Goal: Book appointment/travel/reservation

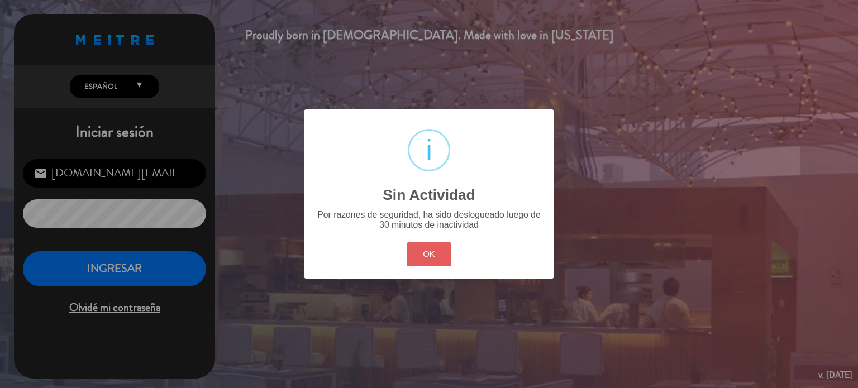
click at [427, 256] on button "OK" at bounding box center [429, 254] width 45 height 24
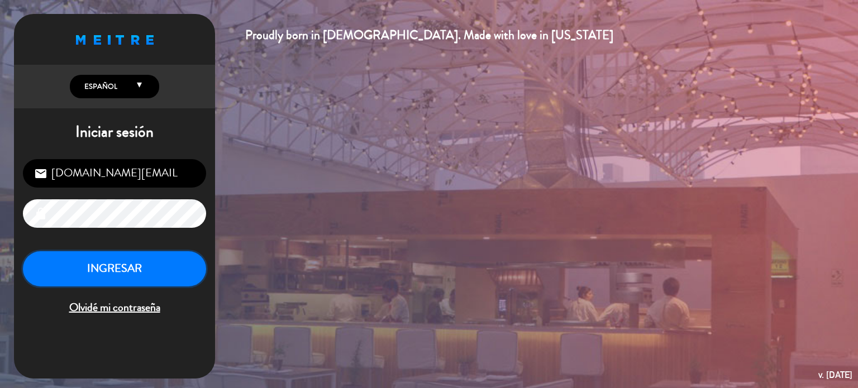
click at [104, 278] on button "INGRESAR" at bounding box center [114, 268] width 183 height 35
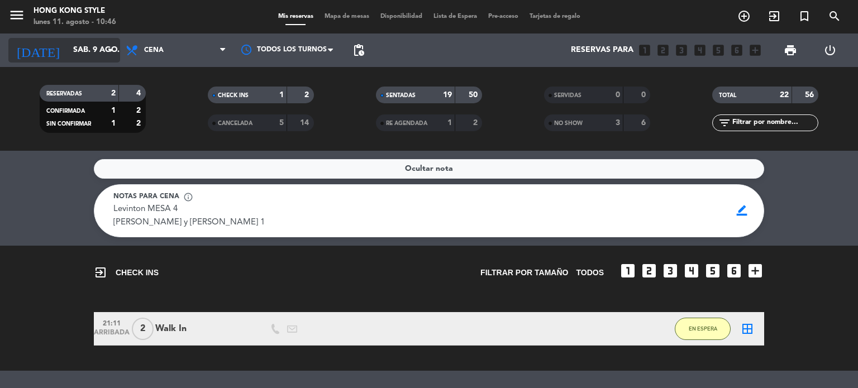
click at [109, 49] on icon "arrow_drop_down" at bounding box center [110, 50] width 13 height 13
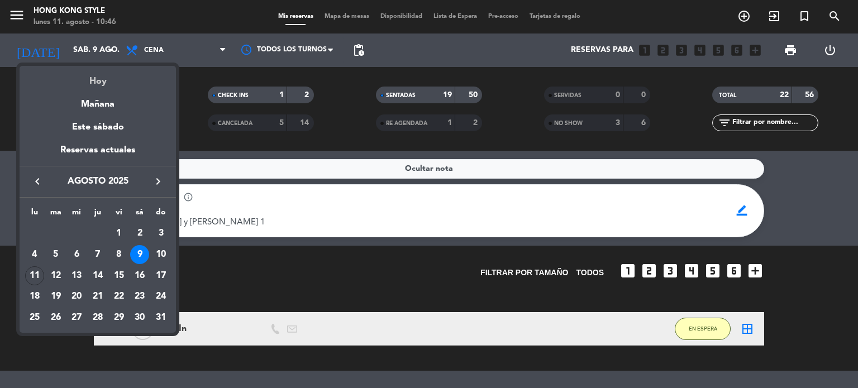
click at [97, 84] on div "Hoy" at bounding box center [98, 77] width 156 height 23
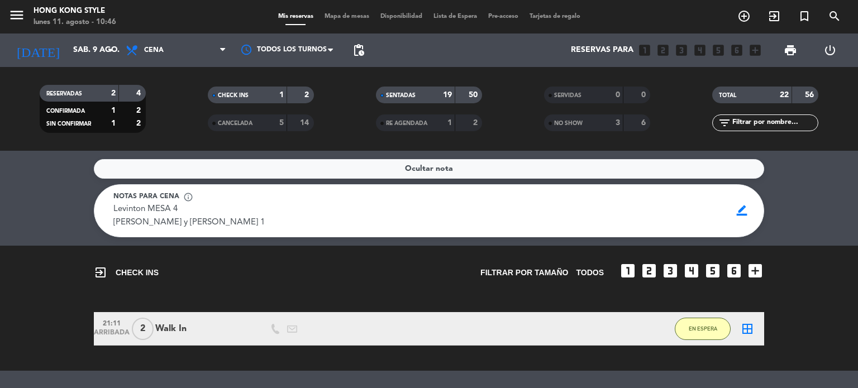
type input "lun. 11 ago."
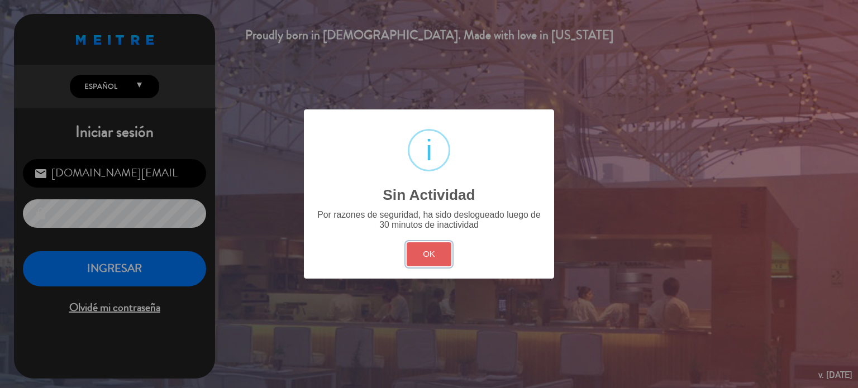
click at [433, 249] on button "OK" at bounding box center [429, 254] width 45 height 24
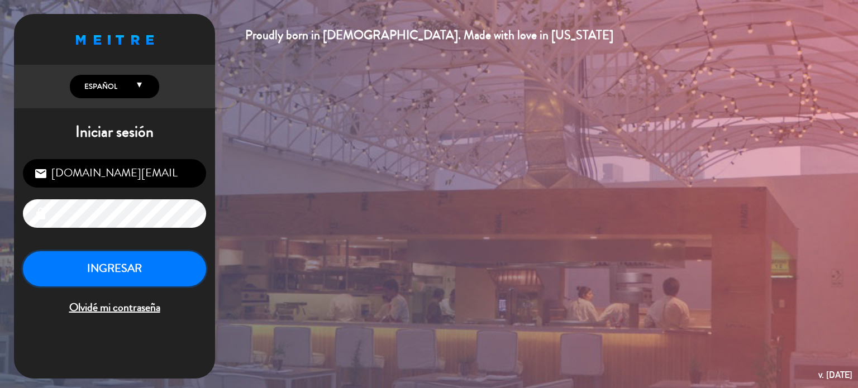
click at [127, 277] on button "INGRESAR" at bounding box center [114, 268] width 183 height 35
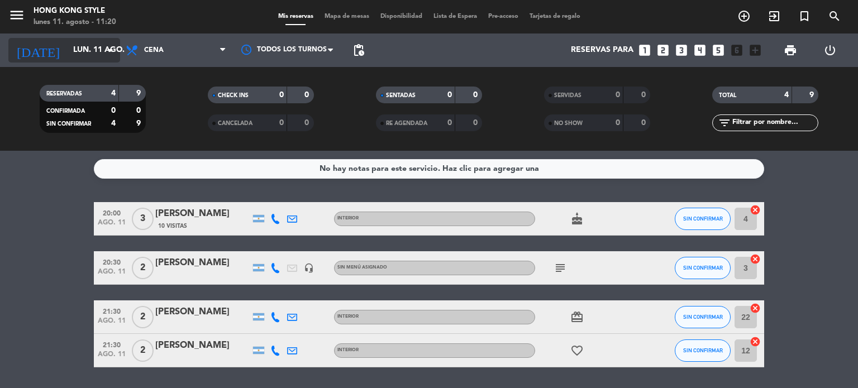
click at [103, 46] on input "lun. 11 ago." at bounding box center [121, 50] width 106 height 20
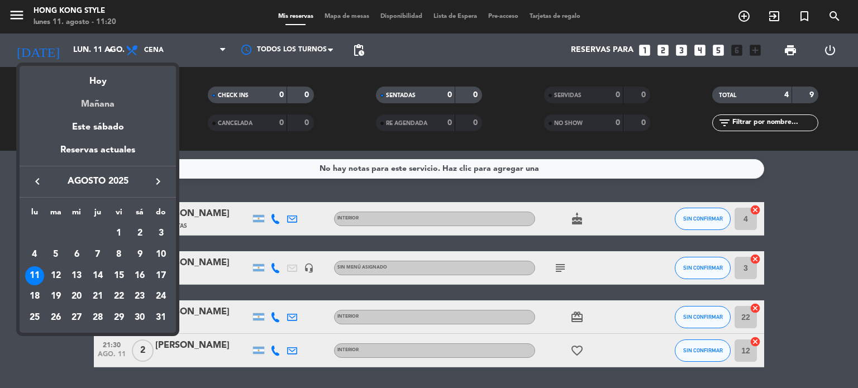
click at [87, 102] on div "Mañana" at bounding box center [98, 100] width 156 height 23
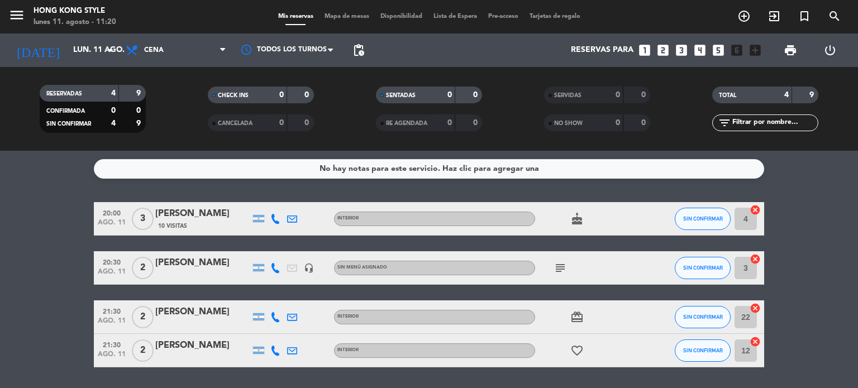
type input "[DATE] ago."
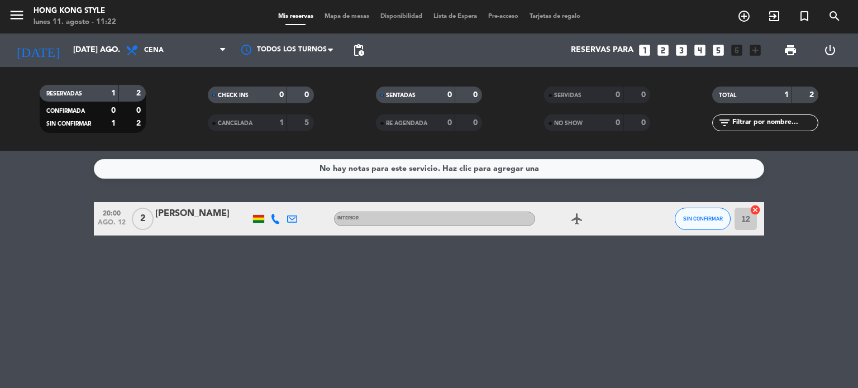
click at [345, 17] on span "Mapa de mesas" at bounding box center [347, 16] width 56 height 6
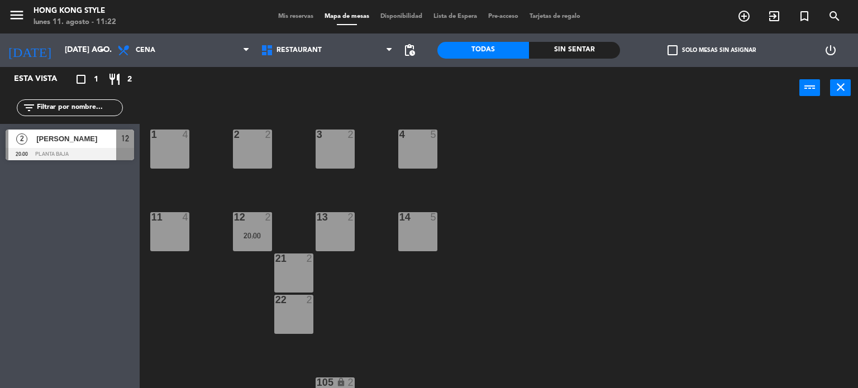
click at [425, 147] on div "4 5" at bounding box center [417, 149] width 39 height 39
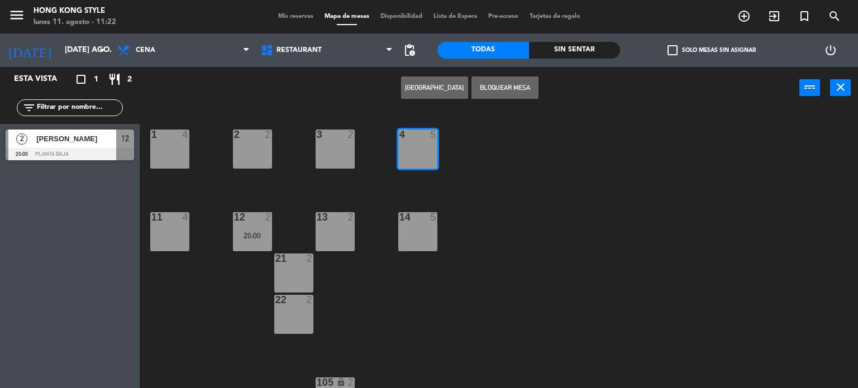
click at [347, 149] on div "3 2" at bounding box center [335, 149] width 39 height 39
click at [240, 159] on div "2 2" at bounding box center [252, 149] width 39 height 39
click at [431, 93] on button "[GEOGRAPHIC_DATA]" at bounding box center [434, 88] width 67 height 22
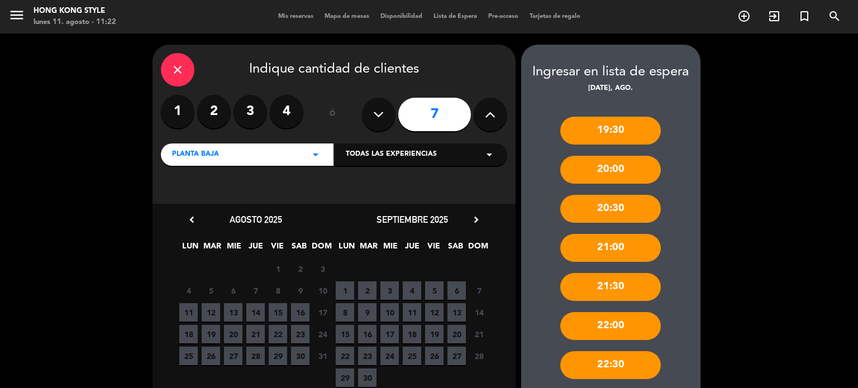
click at [492, 122] on icon at bounding box center [490, 114] width 11 height 17
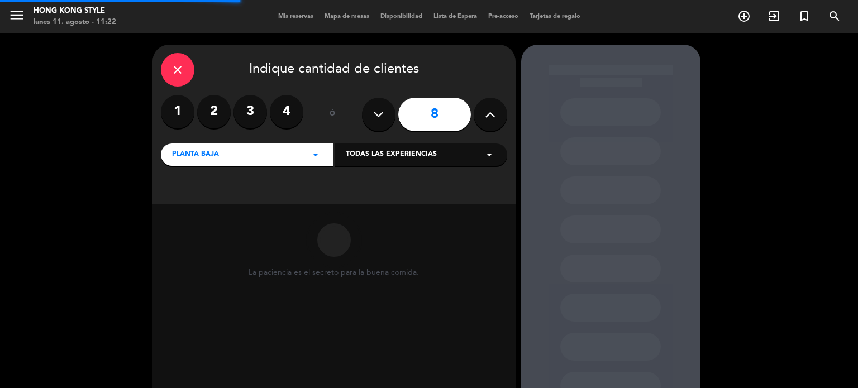
click at [492, 122] on icon at bounding box center [490, 114] width 11 height 17
type input "9"
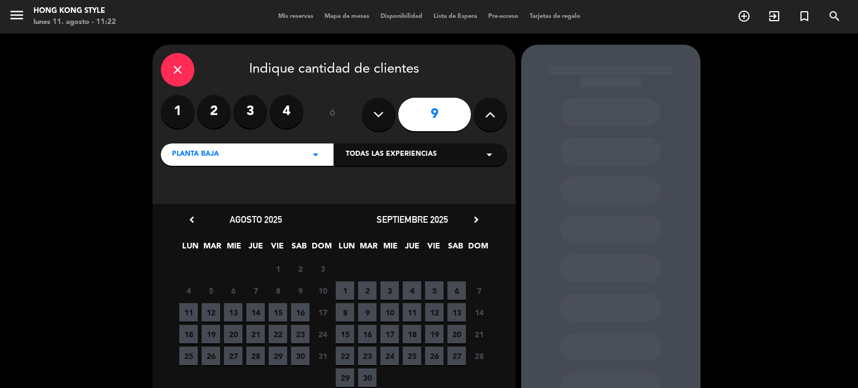
click at [209, 313] on span "12" at bounding box center [211, 312] width 18 height 18
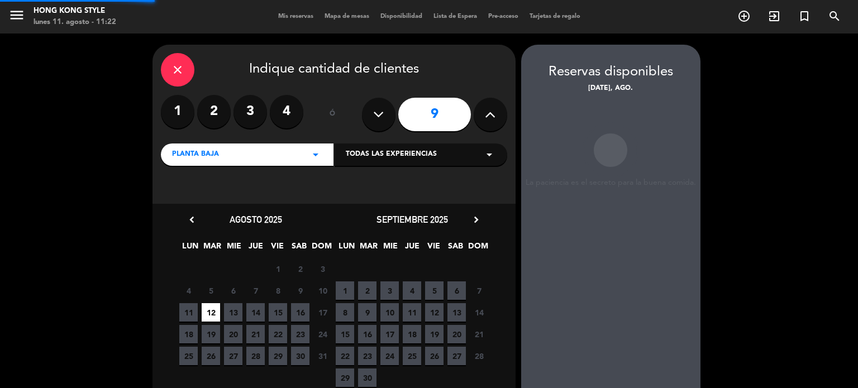
scroll to position [45, 0]
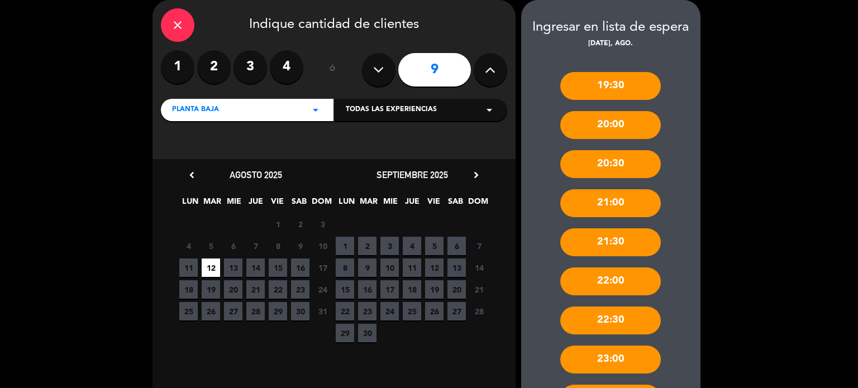
click at [632, 206] on div "21:00" at bounding box center [610, 203] width 101 height 28
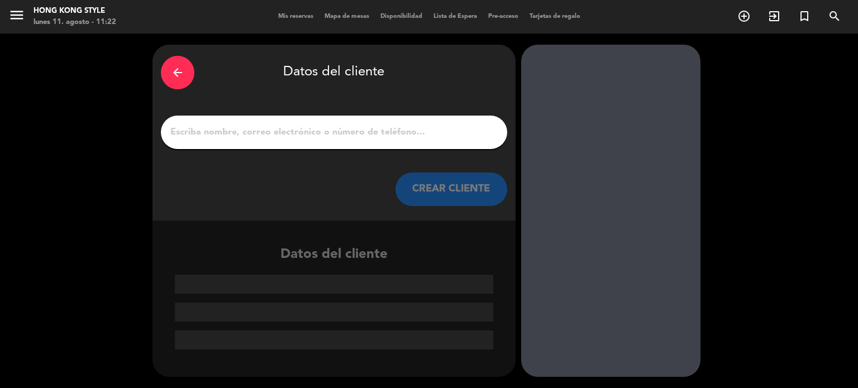
scroll to position [0, 0]
click at [188, 69] on div "arrow_back" at bounding box center [178, 73] width 34 height 34
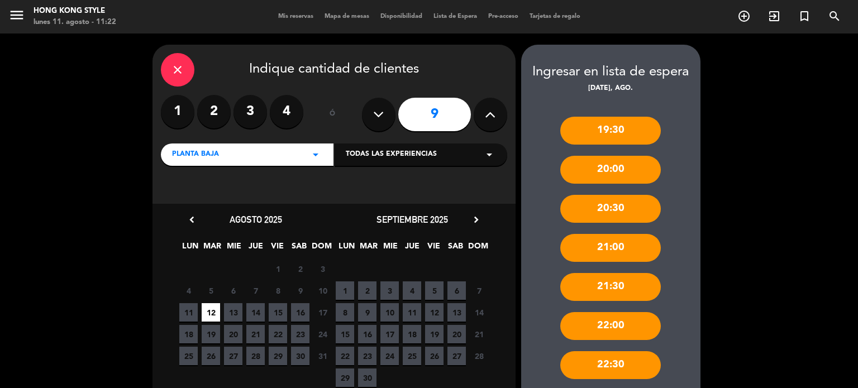
click at [769, 326] on div "close Indique cantidad de clientes 1 2 3 4 ó 9 PLANTA BAJA arrow_drop_down Toda…" at bounding box center [429, 281] width 858 height 494
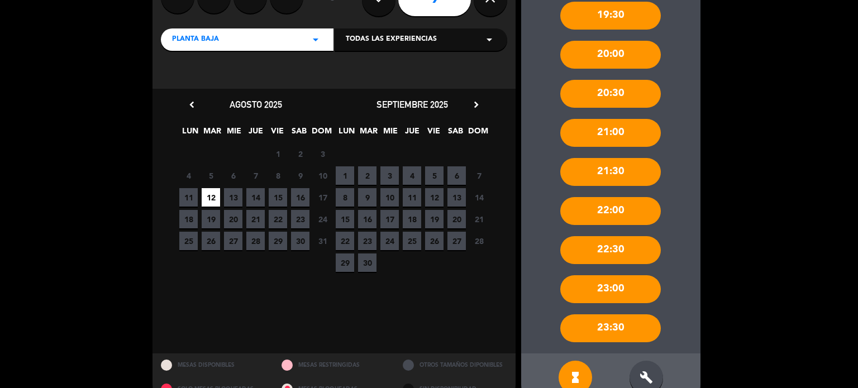
scroll to position [139, 0]
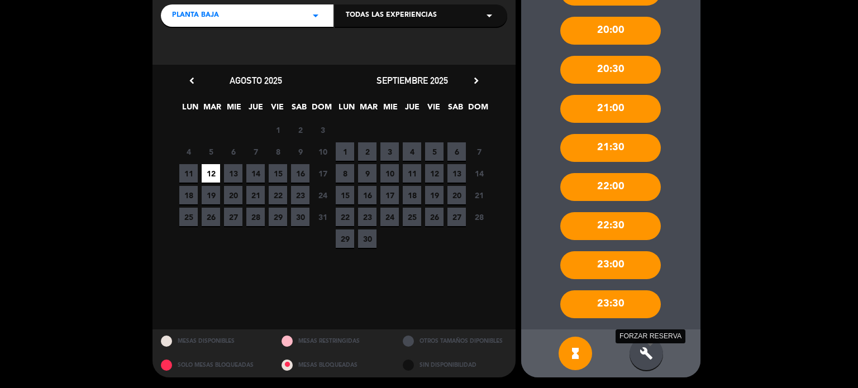
click at [648, 359] on icon "build" at bounding box center [646, 353] width 13 height 13
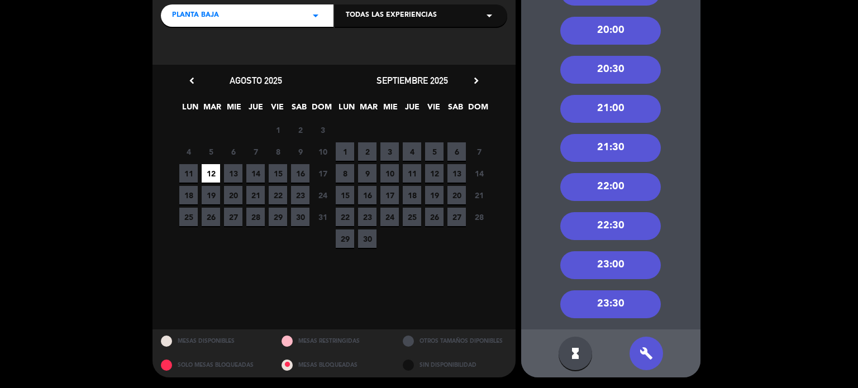
click at [596, 98] on div "21:00" at bounding box center [610, 109] width 101 height 28
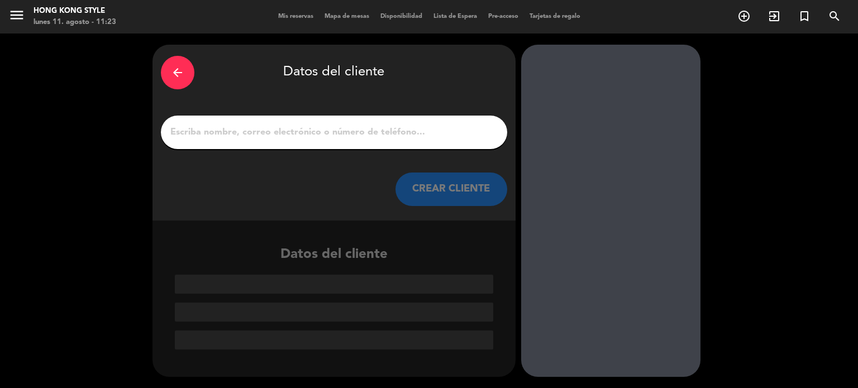
click at [375, 126] on input "1" at bounding box center [334, 133] width 330 height 16
type input "&"
type input "/"
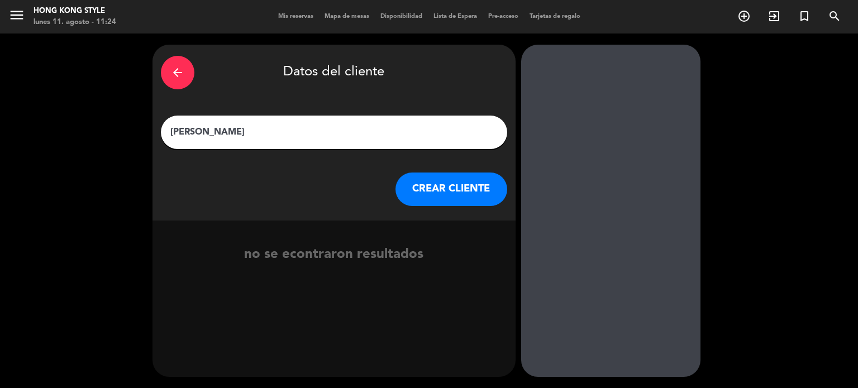
type input "[PERSON_NAME]"
click at [445, 202] on button "CREAR CLIENTE" at bounding box center [451, 190] width 112 height 34
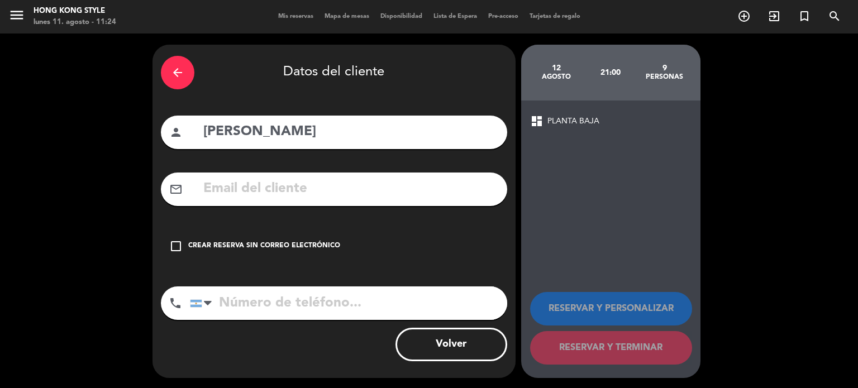
click at [173, 246] on icon "check_box_outline_blank" at bounding box center [175, 246] width 13 height 13
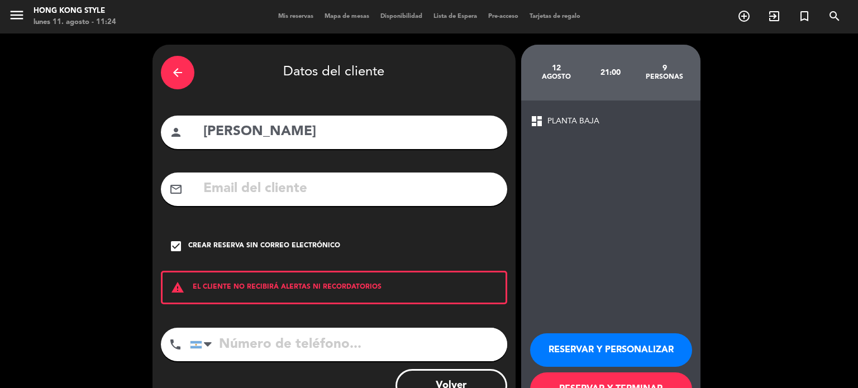
click at [276, 350] on input "tel" at bounding box center [348, 345] width 317 height 34
type input "1150165399"
click at [566, 380] on button "RESERVAR Y TERMINAR" at bounding box center [611, 390] width 162 height 34
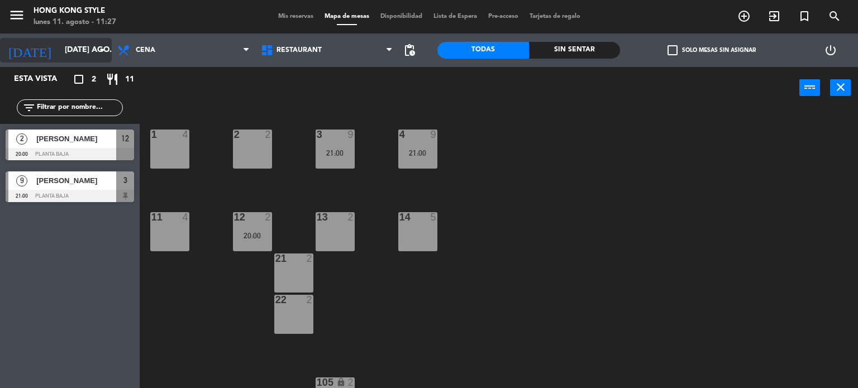
click at [104, 52] on icon "arrow_drop_down" at bounding box center [102, 50] width 13 height 13
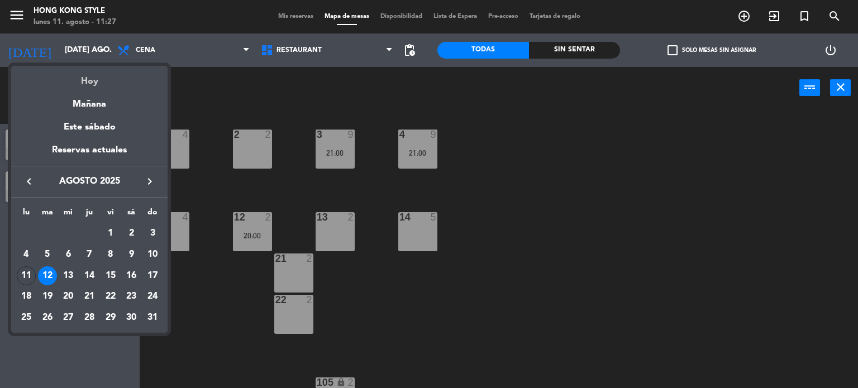
click at [90, 79] on div "Hoy" at bounding box center [89, 77] width 156 height 23
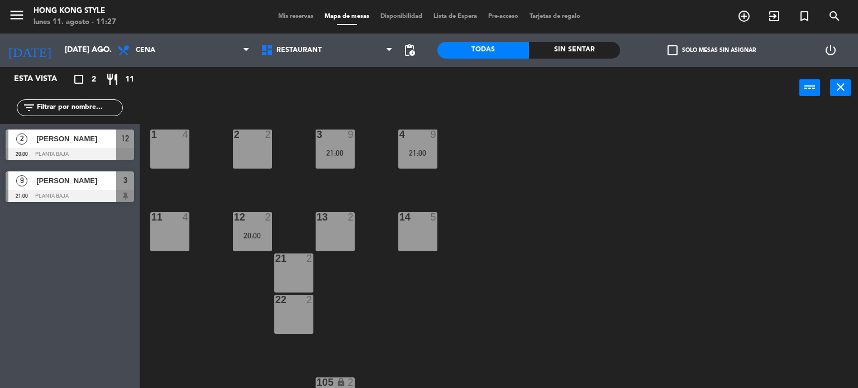
type input "lun. 11 ago."
